Goal: Transaction & Acquisition: Purchase product/service

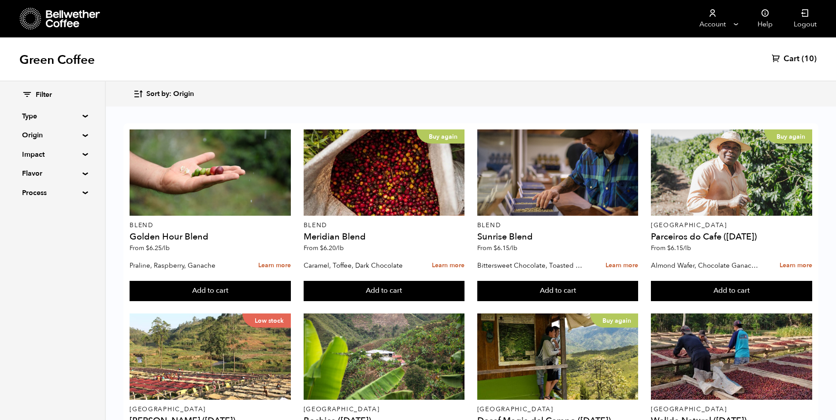
click at [799, 59] on span "Cart" at bounding box center [792, 59] width 16 height 11
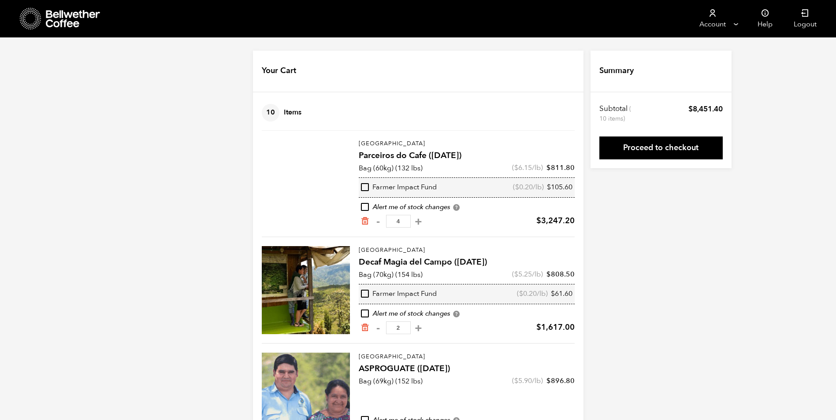
scroll to position [43, 0]
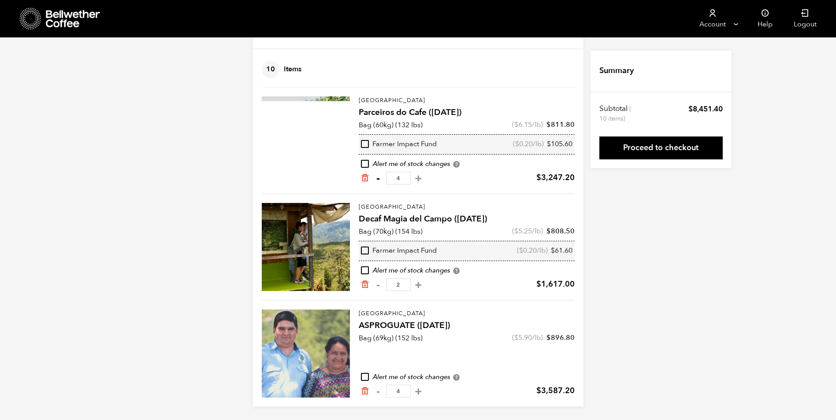
click at [376, 178] on button "-" at bounding box center [378, 178] width 11 height 9
type input "3"
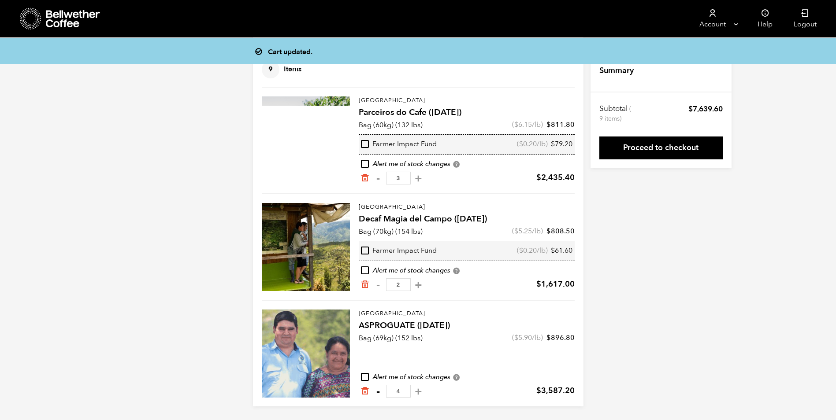
click at [379, 393] on button "-" at bounding box center [378, 391] width 11 height 9
type input "3"
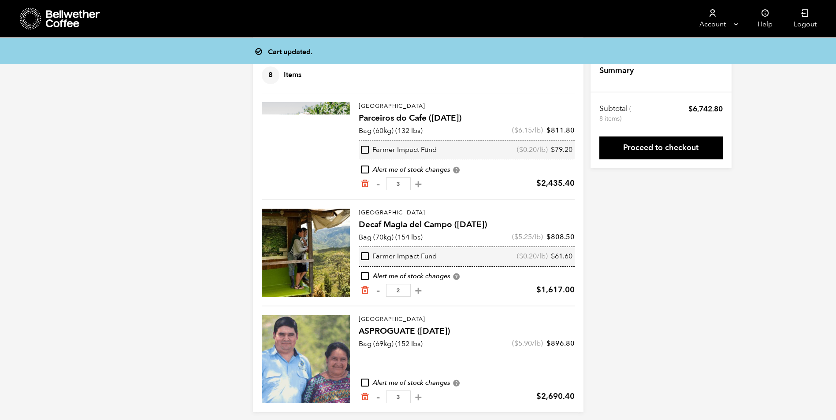
scroll to position [37, 0]
click at [379, 291] on button "-" at bounding box center [378, 291] width 11 height 9
type input "1"
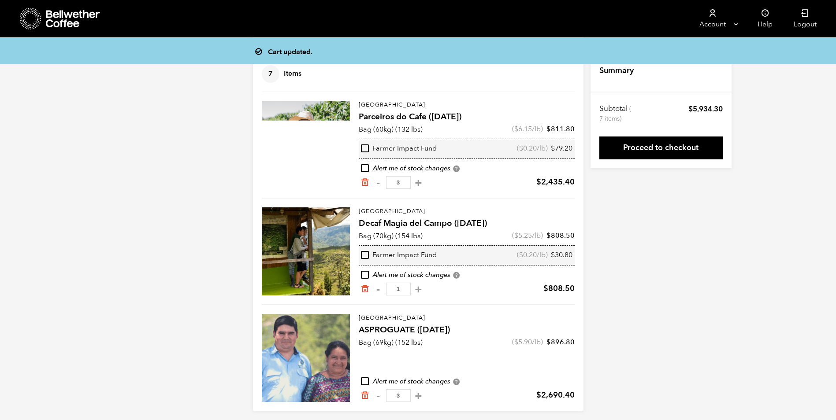
scroll to position [31, 0]
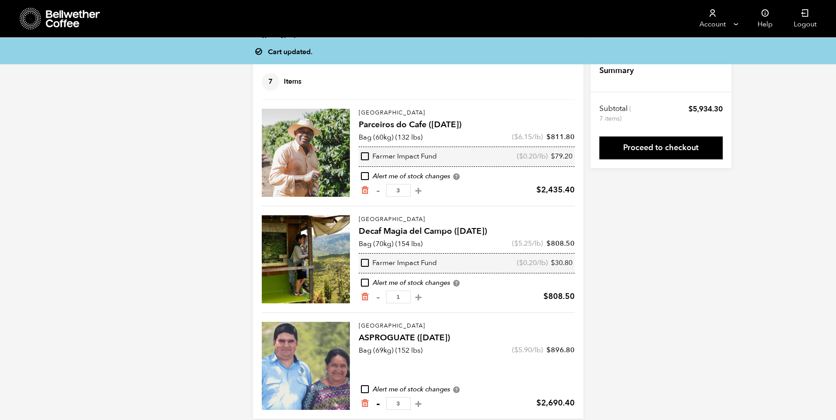
click at [379, 404] on button "-" at bounding box center [378, 404] width 11 height 9
type input "2"
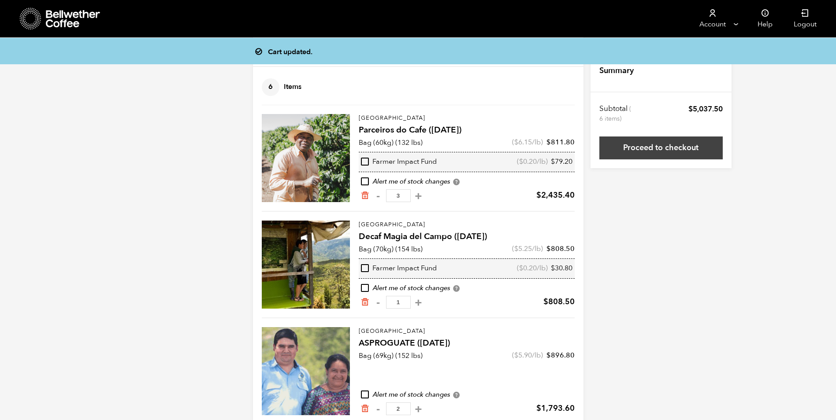
scroll to position [25, 0]
click at [670, 152] on link "Proceed to checkout" at bounding box center [660, 148] width 123 height 23
click at [669, 149] on link "Proceed to checkout" at bounding box center [660, 148] width 123 height 23
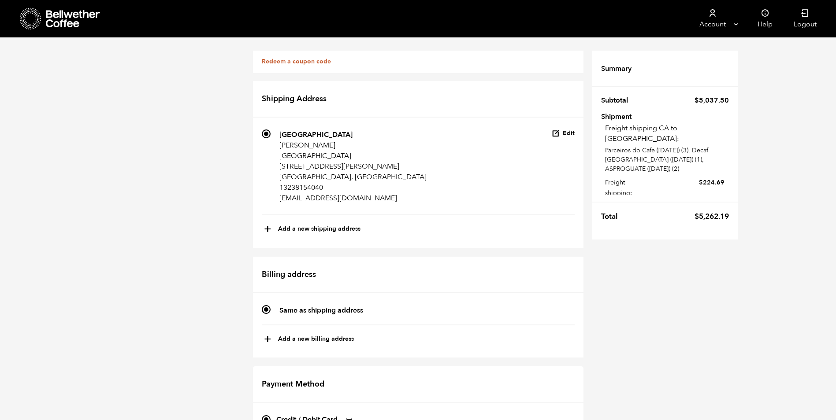
scroll to position [176, 0]
radio input "true"
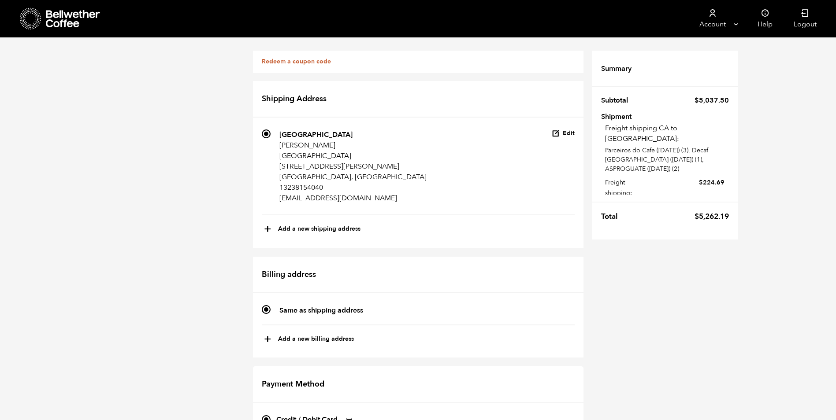
checkbox input "true"
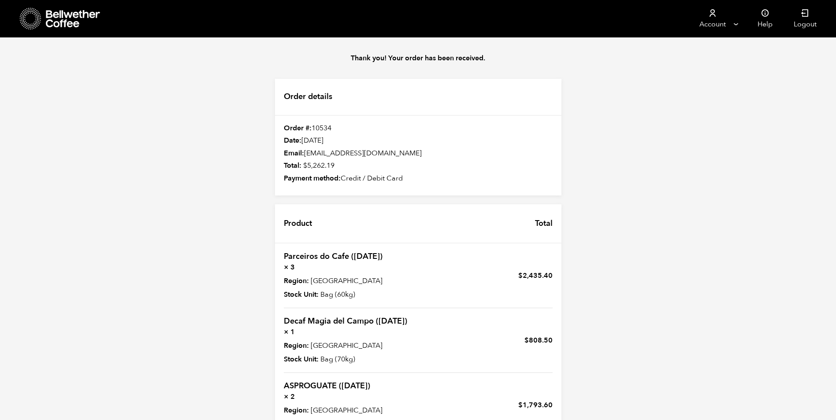
click at [61, 19] on icon at bounding box center [73, 19] width 55 height 18
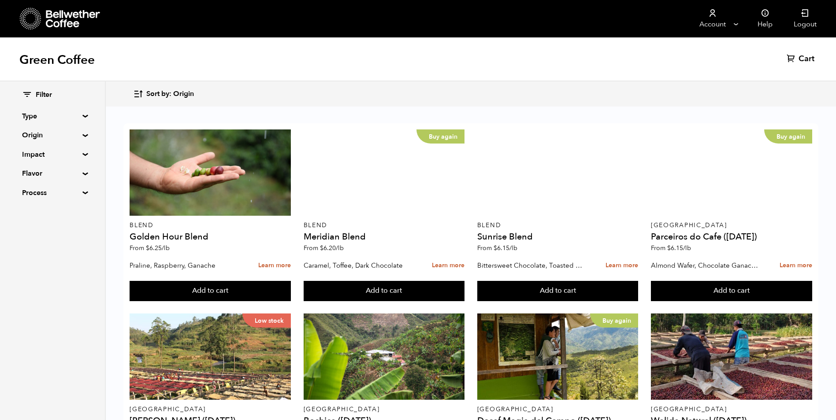
scroll to position [470, 0]
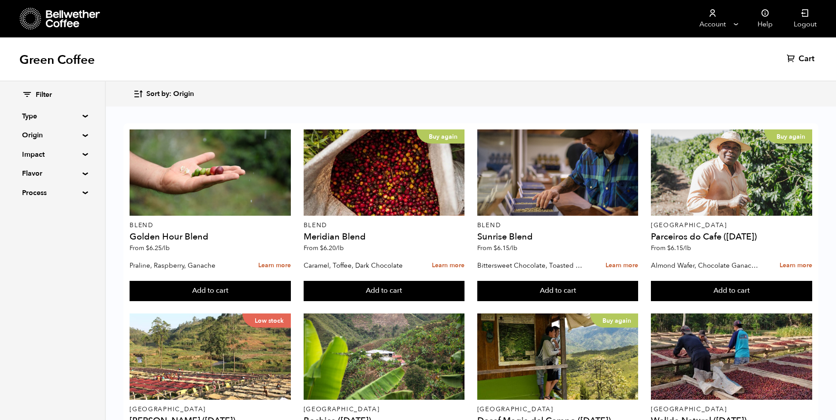
click at [48, 120] on summary "Type" at bounding box center [52, 116] width 61 height 11
click at [28, 145] on input "Single Origin" at bounding box center [26, 147] width 8 height 8
checkbox input "true"
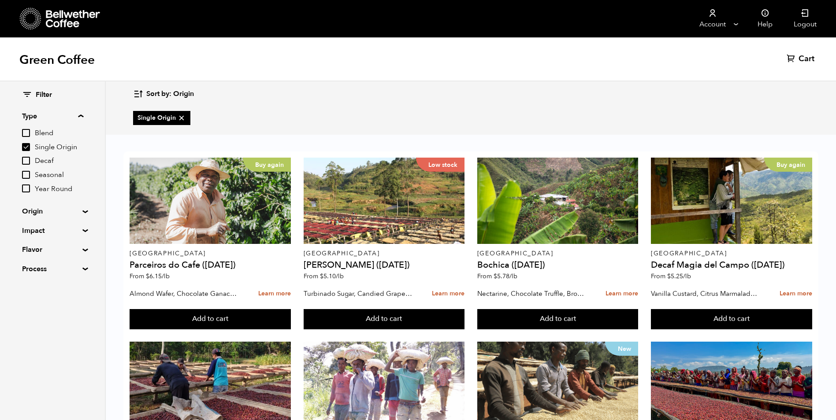
scroll to position [330, 0]
click at [26, 175] on input "Seasonal" at bounding box center [26, 175] width 8 height 8
click at [25, 175] on input "Seasonal" at bounding box center [26, 175] width 8 height 8
checkbox input "false"
click at [23, 193] on input "Year Round" at bounding box center [26, 189] width 8 height 8
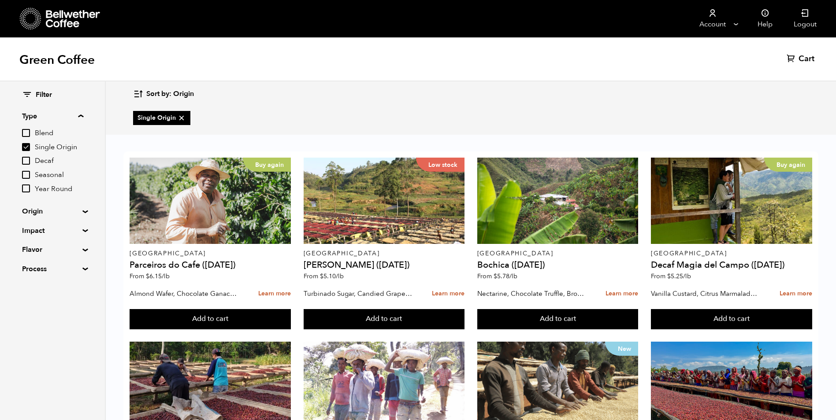
checkbox input "true"
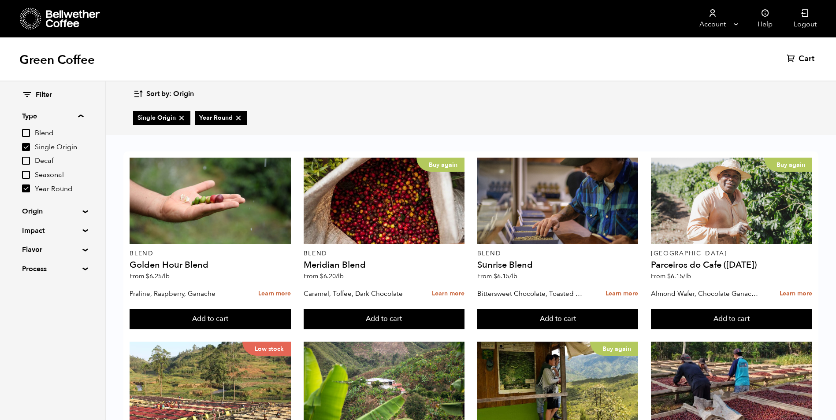
scroll to position [132, 0]
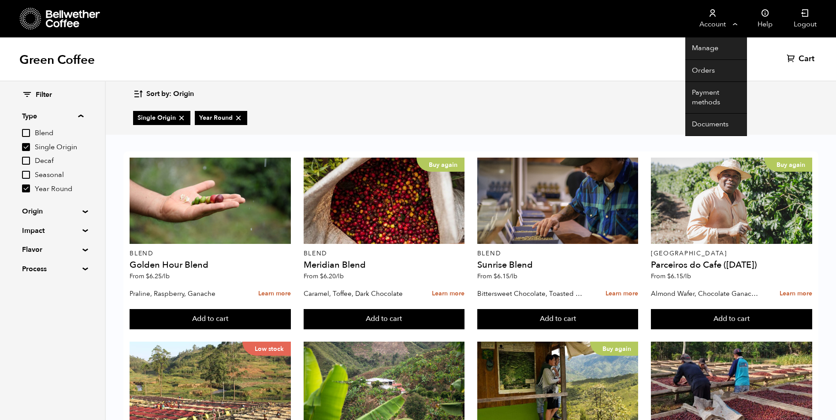
click at [715, 22] on link "Account" at bounding box center [712, 18] width 54 height 37
click at [702, 64] on link "Orders" at bounding box center [716, 71] width 62 height 22
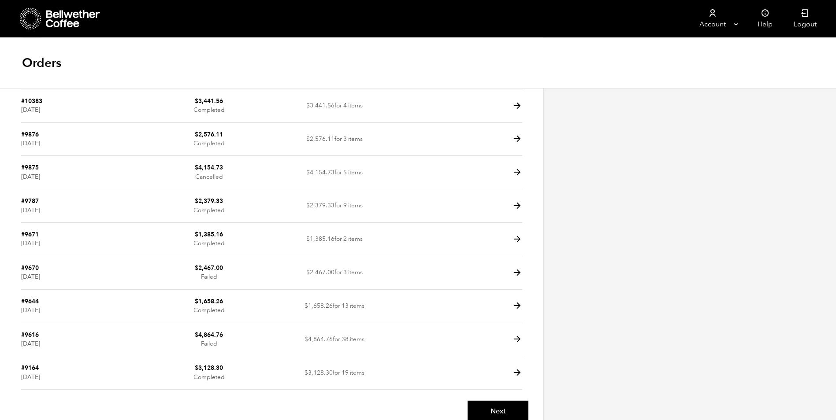
scroll to position [90, 0]
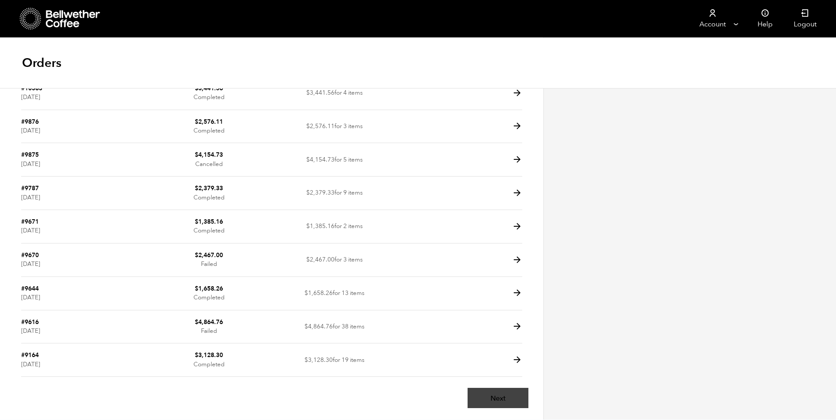
click at [499, 398] on link "Next" at bounding box center [498, 398] width 61 height 20
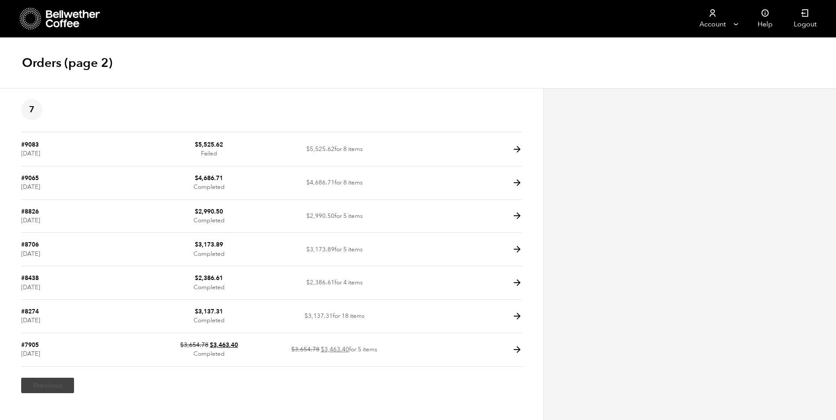
click at [50, 387] on link "Previous" at bounding box center [47, 386] width 53 height 16
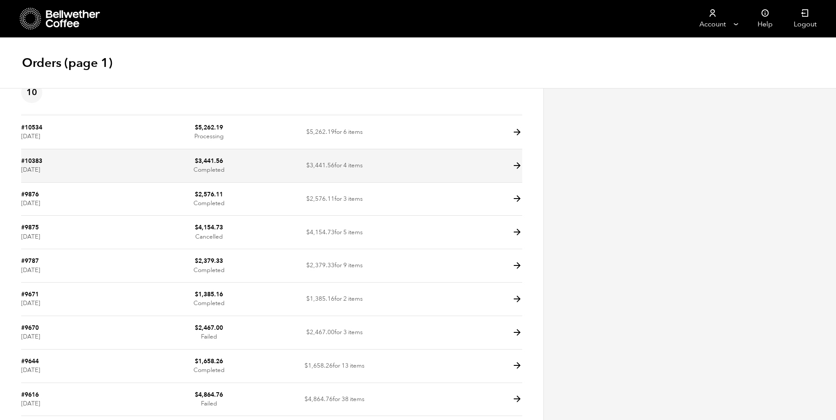
scroll to position [2, 0]
